Goal: Task Accomplishment & Management: Use online tool/utility

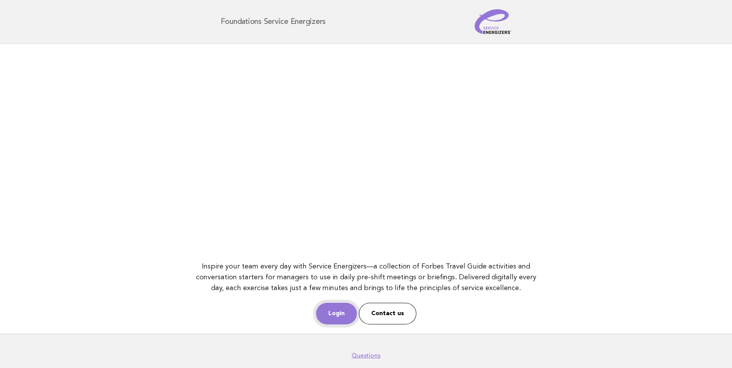
click at [331, 311] on link "Login" at bounding box center [336, 314] width 41 height 22
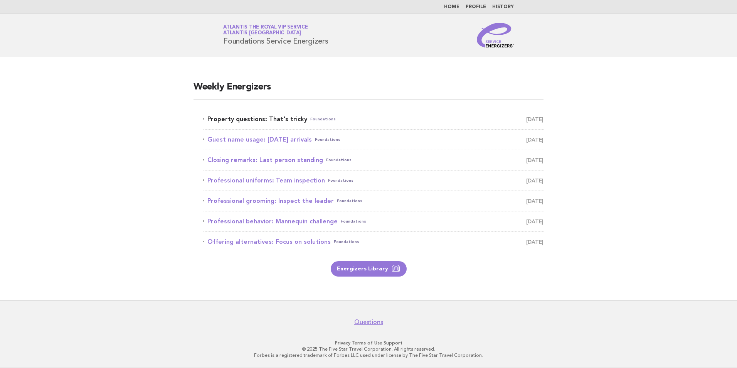
click at [295, 123] on link "Property questions: That's tricky Foundations August 31" at bounding box center [373, 119] width 341 height 11
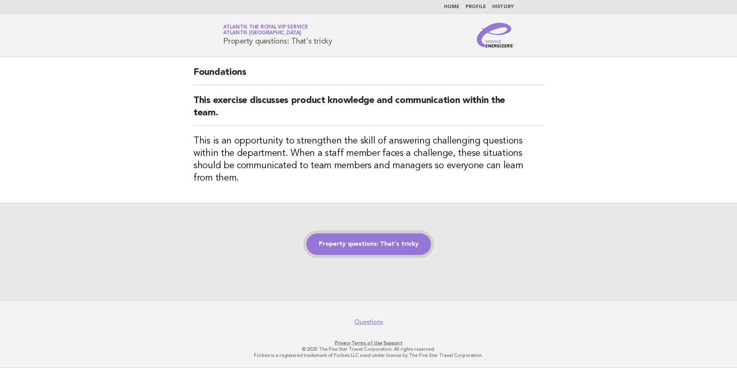
click at [409, 242] on link "Property questions: That's tricky" at bounding box center [369, 244] width 125 height 22
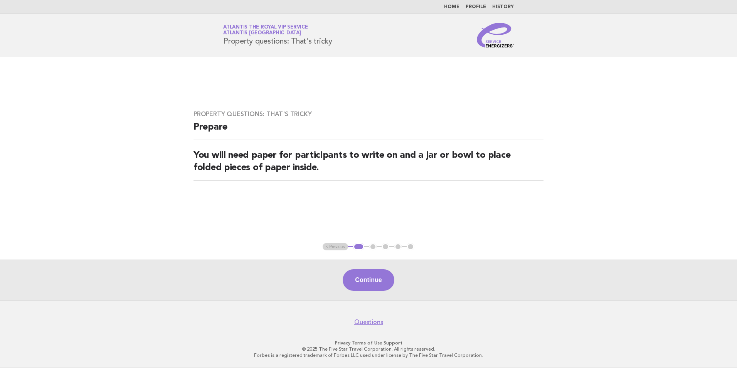
click at [364, 267] on div "Continue" at bounding box center [368, 280] width 737 height 40
click at [375, 280] on button "Continue" at bounding box center [368, 280] width 51 height 22
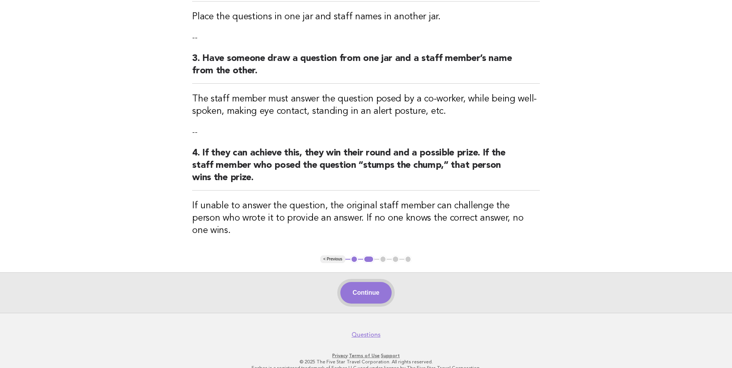
click at [374, 282] on button "Continue" at bounding box center [365, 293] width 51 height 22
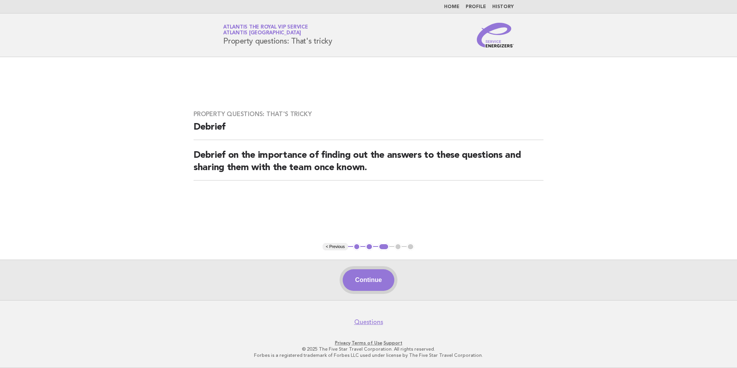
click at [379, 275] on button "Continue" at bounding box center [368, 280] width 51 height 22
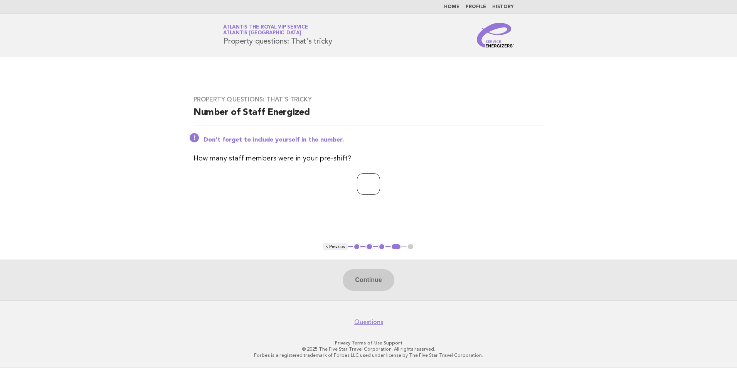
click at [361, 185] on input "number" at bounding box center [368, 184] width 23 height 22
type input "*"
click at [376, 275] on button "Continue" at bounding box center [368, 280] width 51 height 22
